Goal: Task Accomplishment & Management: Manage account settings

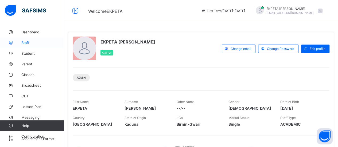
click at [40, 45] on link "Staff" at bounding box center [32, 42] width 64 height 11
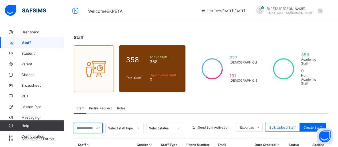
click at [96, 123] on input "text" at bounding box center [88, 128] width 29 height 10
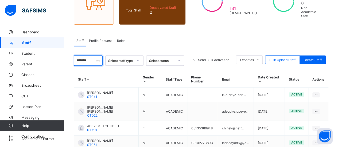
scroll to position [68, 0]
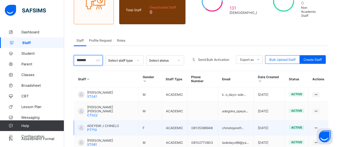
type input "*******"
click at [96, 128] on span "PT710" at bounding box center [92, 130] width 10 height 4
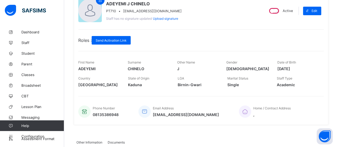
scroll to position [63, 0]
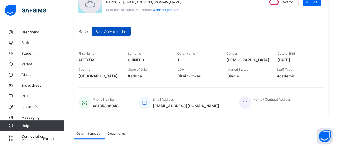
click at [114, 27] on div "Send Activation Link" at bounding box center [111, 31] width 39 height 9
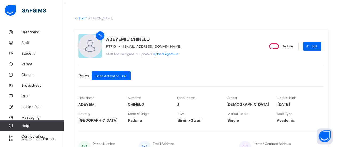
scroll to position [18, 0]
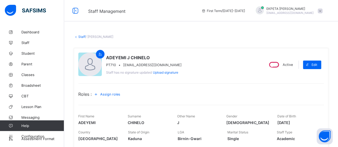
drag, startPoint x: 82, startPoint y: 37, endPoint x: 85, endPoint y: 17, distance: 20.2
click at [85, 17] on div "Staff Management First Term / 2025-2026 EKPETA VINCENT ekpetavincent5@gmail.com" at bounding box center [169, 10] width 338 height 21
click at [41, 52] on span "Student" at bounding box center [42, 53] width 43 height 4
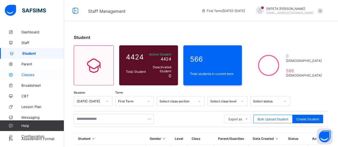
click at [42, 73] on span "Classes" at bounding box center [42, 75] width 43 height 4
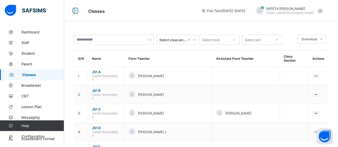
click at [322, 10] on span at bounding box center [319, 11] width 5 height 5
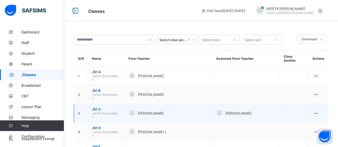
click at [281, 104] on td at bounding box center [294, 113] width 29 height 19
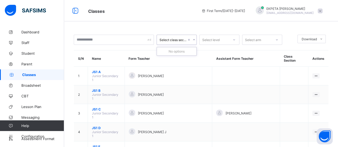
click at [194, 40] on icon at bounding box center [193, 39] width 3 height 5
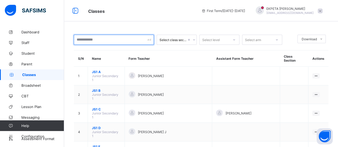
click at [148, 41] on div at bounding box center [114, 40] width 80 height 10
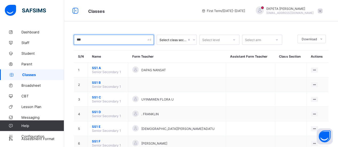
type input "***"
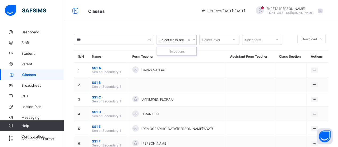
click at [193, 39] on icon at bounding box center [193, 39] width 3 height 5
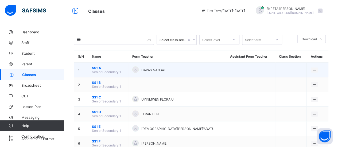
click at [95, 69] on span "SS1 A" at bounding box center [108, 68] width 32 height 4
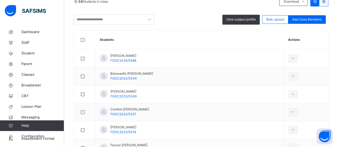
scroll to position [123, 0]
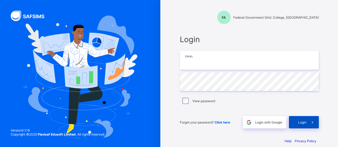
type input "**********"
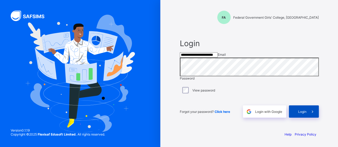
click at [299, 118] on div "Login" at bounding box center [304, 111] width 30 height 12
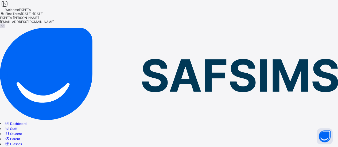
click at [17, 127] on span "Staff" at bounding box center [13, 129] width 7 height 4
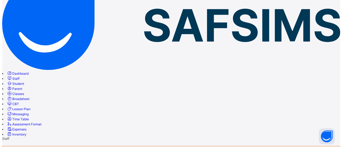
scroll to position [51, 0]
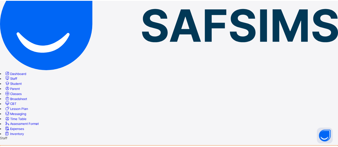
scroll to position [128, 0]
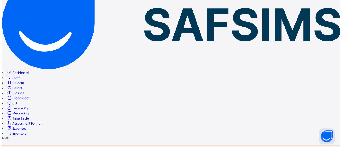
scroll to position [62, 0]
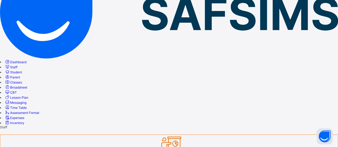
click at [22, 70] on link "Student" at bounding box center [13, 72] width 17 height 4
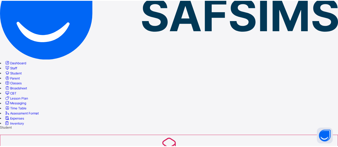
scroll to position [139, 0]
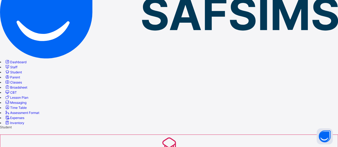
click at [27, 100] on span "Lesson Plan" at bounding box center [19, 98] width 18 height 4
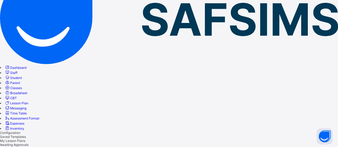
scroll to position [62, 0]
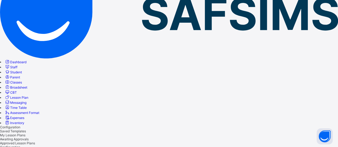
click at [26, 105] on span "Messaging" at bounding box center [18, 103] width 16 height 4
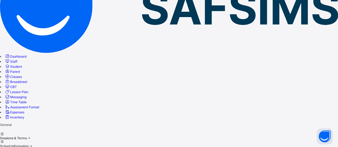
scroll to position [68, 0]
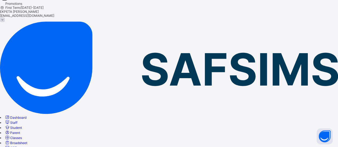
scroll to position [6, 0]
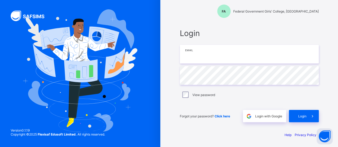
type input "**********"
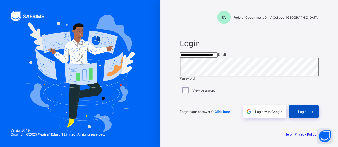
click at [303, 114] on span "Login" at bounding box center [302, 112] width 8 height 4
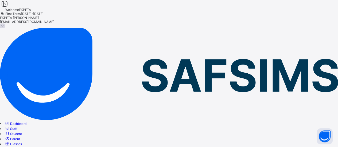
click at [26, 122] on span "Dashboard" at bounding box center [18, 124] width 16 height 4
drag, startPoint x: 58, startPoint y: 121, endPoint x: 11, endPoint y: 126, distance: 47.0
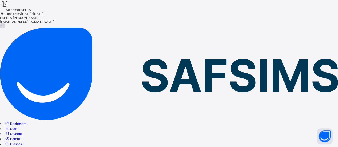
drag, startPoint x: 19, startPoint y: 127, endPoint x: 5, endPoint y: 126, distance: 14.4
drag, startPoint x: 5, startPoint y: 126, endPoint x: 75, endPoint y: 129, distance: 70.0
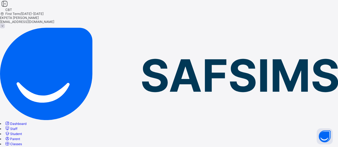
click at [26, 147] on span "Broadsheet" at bounding box center [18, 149] width 17 height 4
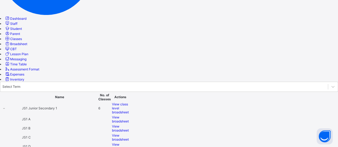
scroll to position [108, 0]
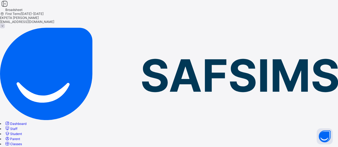
scroll to position [6, 0]
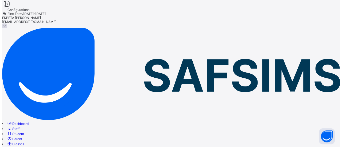
scroll to position [18, 0]
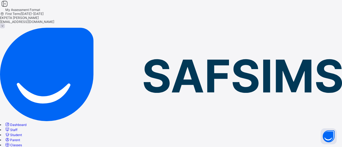
click at [9, 8] on icon at bounding box center [4, 4] width 9 height 8
drag, startPoint x: 117, startPoint y: 96, endPoint x: 75, endPoint y: 30, distance: 78.1
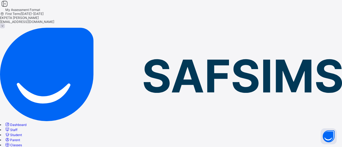
drag, startPoint x: 62, startPoint y: 136, endPoint x: 56, endPoint y: 87, distance: 49.5
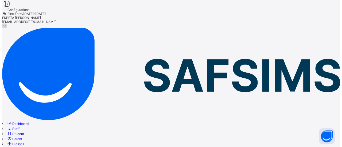
scroll to position [18, 0]
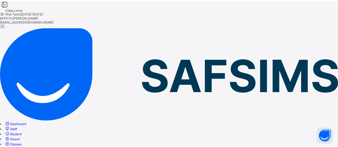
scroll to position [114, 0]
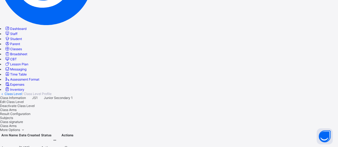
scroll to position [94, 0]
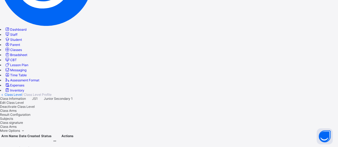
click at [57, 139] on icon at bounding box center [55, 141] width 5 height 4
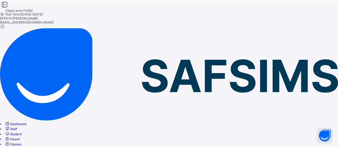
scroll to position [6, 0]
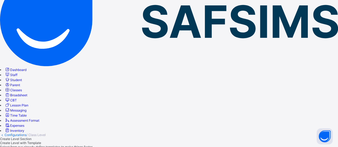
scroll to position [54, 0]
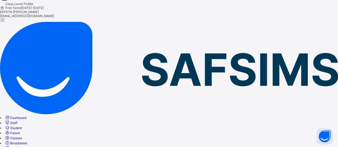
scroll to position [54, 0]
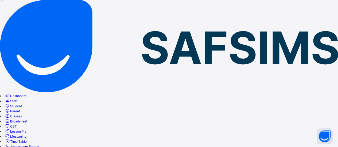
scroll to position [54, 0]
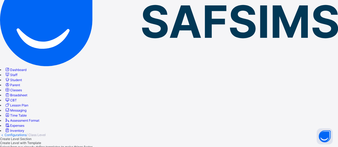
click at [22, 88] on span "Classes" at bounding box center [16, 90] width 12 height 4
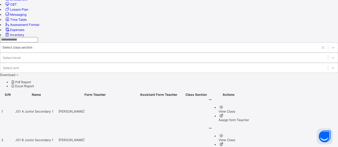
scroll to position [152, 0]
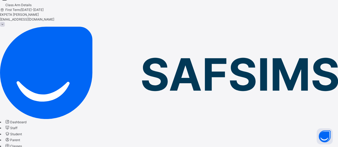
scroll to position [152, 0]
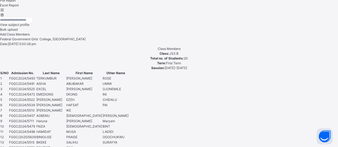
scroll to position [269, 0]
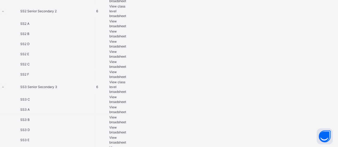
scroll to position [530, 0]
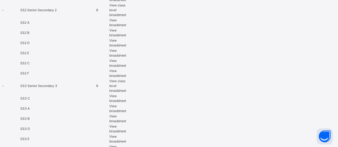
click at [96, 113] on td "SS3 A" at bounding box center [58, 109] width 76 height 10
click at [126, 113] on span "View broadsheet" at bounding box center [117, 108] width 17 height 9
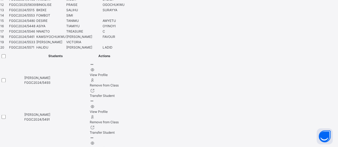
scroll to position [412, 0]
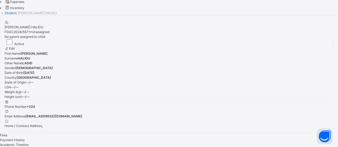
scroll to position [172, 0]
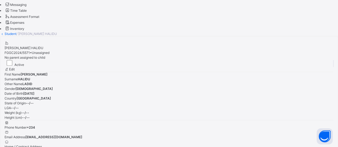
scroll to position [0, 0]
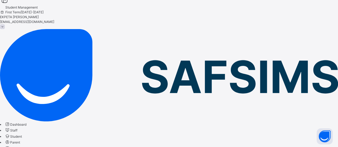
scroll to position [4, 0]
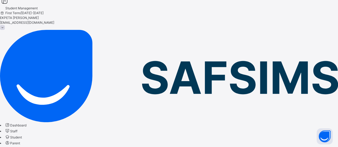
click at [22, 135] on span "Student" at bounding box center [16, 137] width 12 height 4
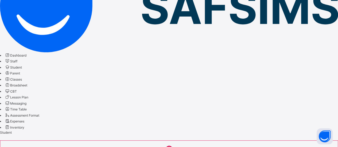
scroll to position [74, 0]
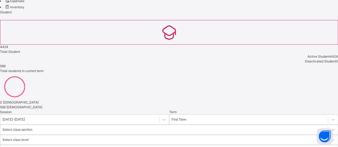
scroll to position [0, 0]
drag, startPoint x: 188, startPoint y: 103, endPoint x: 300, endPoint y: 27, distance: 135.4
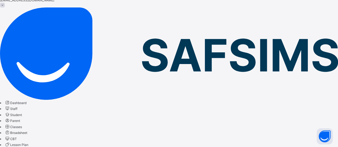
drag, startPoint x: 325, startPoint y: 135, endPoint x: 339, endPoint y: 64, distance: 72.5
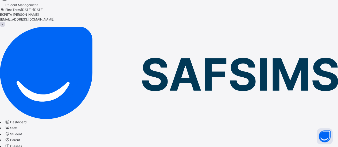
scroll to position [8, 0]
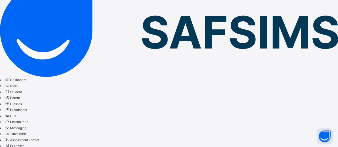
scroll to position [50, 0]
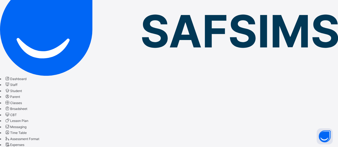
click at [17, 83] on span "Staff" at bounding box center [13, 85] width 7 height 4
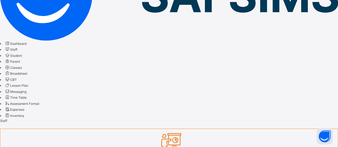
scroll to position [74, 0]
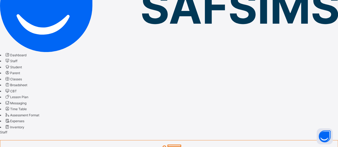
type input "*****"
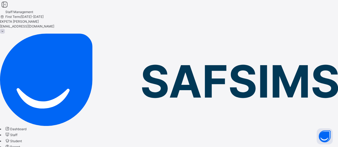
click at [18, 127] on link "Dashboard" at bounding box center [16, 129] width 22 height 4
click at [26, 127] on span "Dashboard" at bounding box center [18, 129] width 16 height 4
click at [11, 133] on link "Staff" at bounding box center [11, 135] width 13 height 4
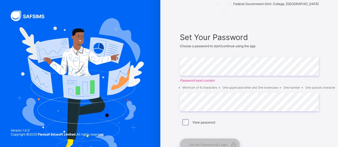
scroll to position [18, 0]
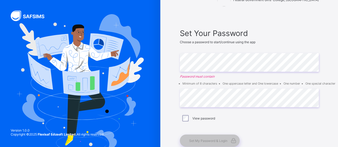
click at [230, 3] on img at bounding box center [223, -1] width 13 height 13
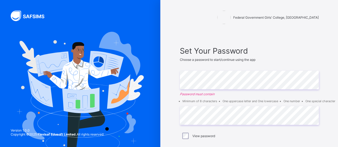
drag, startPoint x: 341, startPoint y: 0, endPoint x: 218, endPoint y: 9, distance: 123.9
click at [218, 9] on div "Federal Government Girls' College, [GEOGRAPHIC_DATA]" at bounding box center [249, 18] width 150 height 36
click at [230, 17] on img at bounding box center [223, 17] width 13 height 13
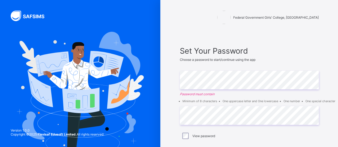
click at [230, 17] on img at bounding box center [223, 17] width 13 height 13
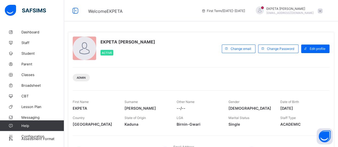
click at [11, 10] on img at bounding box center [25, 10] width 41 height 11
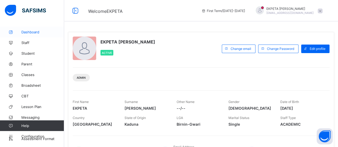
click at [11, 34] on icon at bounding box center [10, 32] width 21 height 4
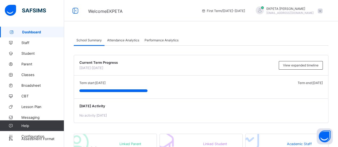
click at [10, 13] on img at bounding box center [25, 10] width 41 height 11
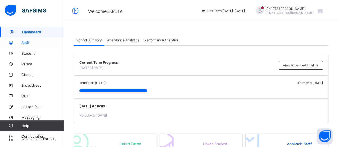
click at [10, 41] on icon at bounding box center [10, 43] width 21 height 4
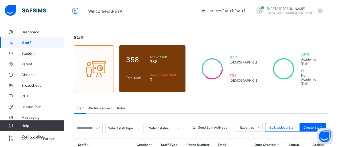
click at [96, 106] on span "Profile Request" at bounding box center [100, 108] width 23 height 4
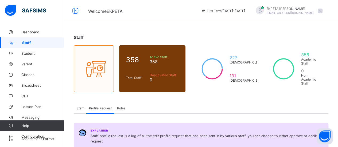
click at [118, 106] on span "Roles" at bounding box center [121, 108] width 8 height 4
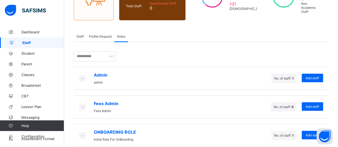
scroll to position [72, 0]
click at [82, 132] on icon at bounding box center [82, 134] width 6 height 5
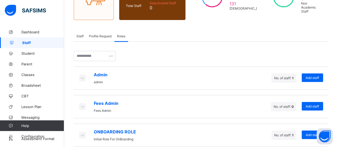
click at [82, 132] on icon at bounding box center [82, 134] width 6 height 5
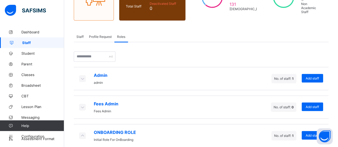
scroll to position [72, 0]
click at [82, 104] on icon at bounding box center [82, 106] width 6 height 5
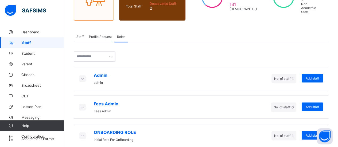
click at [82, 76] on icon at bounding box center [82, 78] width 6 height 5
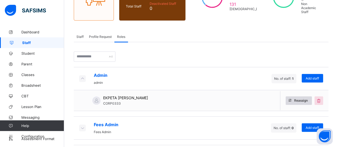
click at [292, 99] on icon at bounding box center [290, 100] width 4 height 3
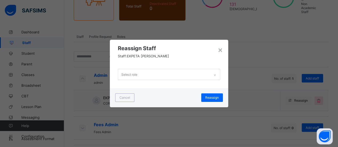
click at [215, 74] on icon at bounding box center [214, 74] width 3 height 5
click at [251, 69] on div "× Reassign Staff Staff: [PERSON_NAME] Select role Cancel Reassign" at bounding box center [169, 73] width 338 height 147
click at [220, 49] on div "×" at bounding box center [220, 49] width 5 height 9
